Goal: Information Seeking & Learning: Learn about a topic

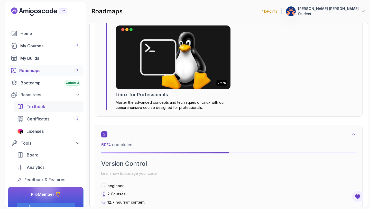
scroll to position [342, 0]
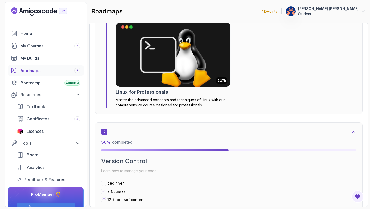
click at [32, 70] on div "Roadmaps 7" at bounding box center [49, 70] width 61 height 6
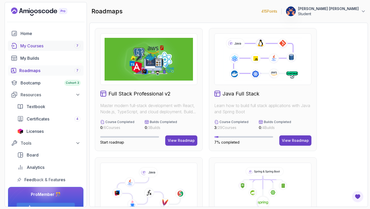
click at [40, 46] on div "My Courses 7" at bounding box center [50, 46] width 60 height 6
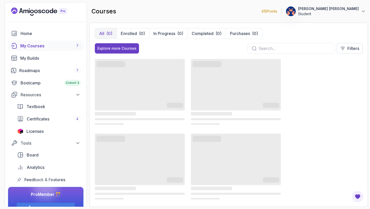
click at [268, 49] on input "text" at bounding box center [294, 48] width 72 height 6
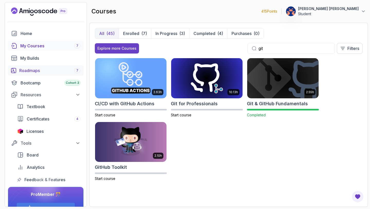
type input "git"
click at [34, 70] on div "Roadmaps 7" at bounding box center [49, 70] width 61 height 6
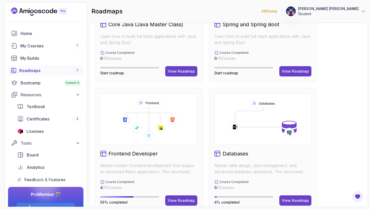
scroll to position [242, 0]
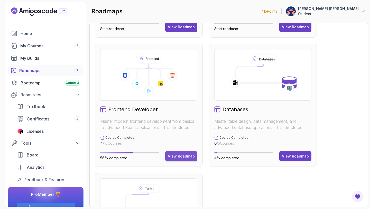
click at [180, 155] on div "View Roadmap" at bounding box center [181, 155] width 27 height 5
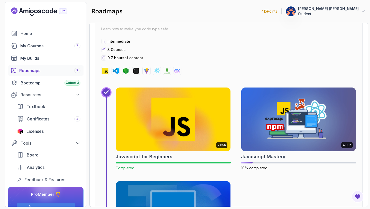
scroll to position [1000, 0]
